Goal: Navigation & Orientation: Find specific page/section

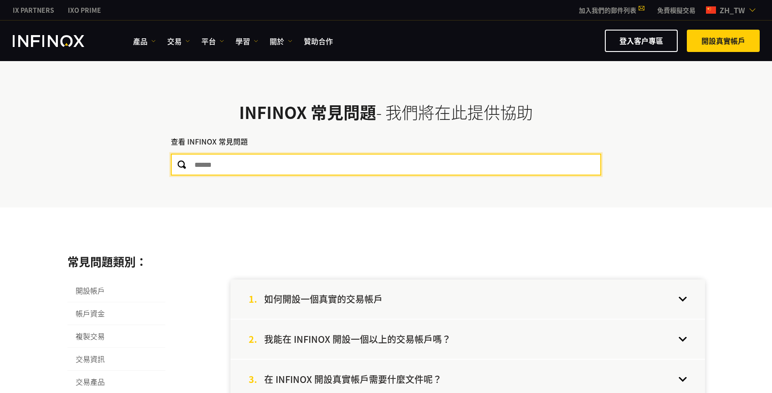
click at [464, 166] on input "text" at bounding box center [386, 165] width 431 height 22
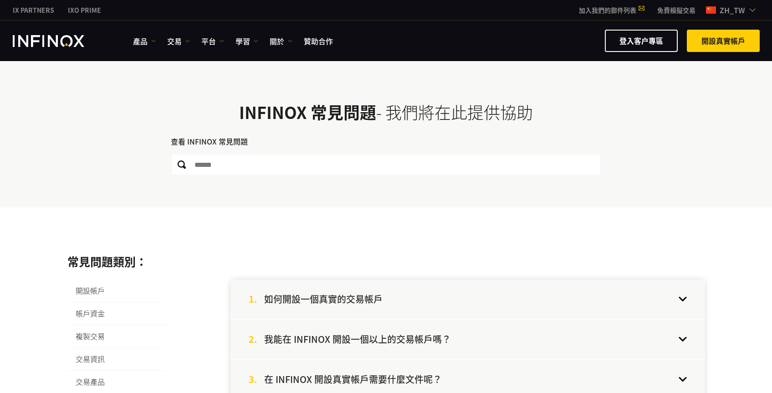
click at [37, 37] on img "INFINOX Logo" at bounding box center [49, 41] width 72 height 12
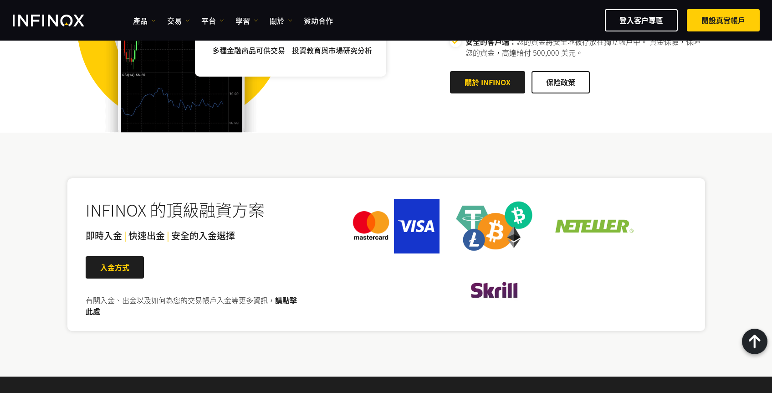
scroll to position [1698, 0]
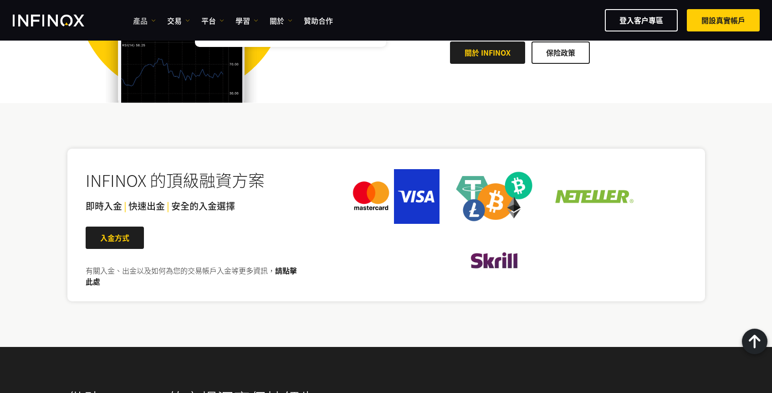
click at [153, 22] on img at bounding box center [153, 20] width 5 height 5
click at [185, 18] on img at bounding box center [187, 20] width 5 height 5
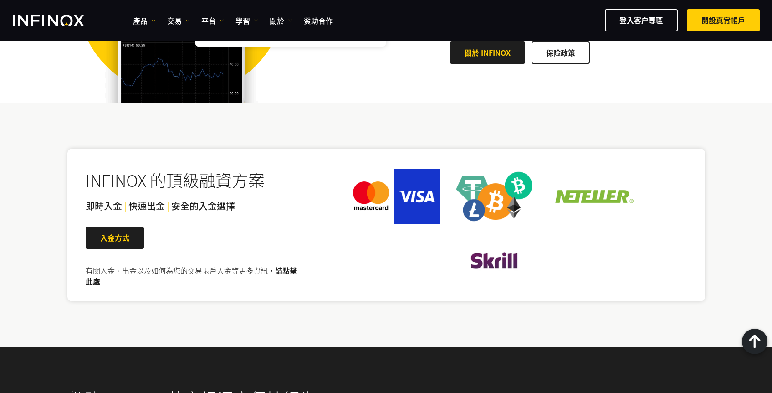
click at [225, 19] on ul "產品 產品 產品訊息 交易 帳戶" at bounding box center [233, 20] width 200 height 11
click at [220, 19] on img at bounding box center [222, 20] width 5 height 5
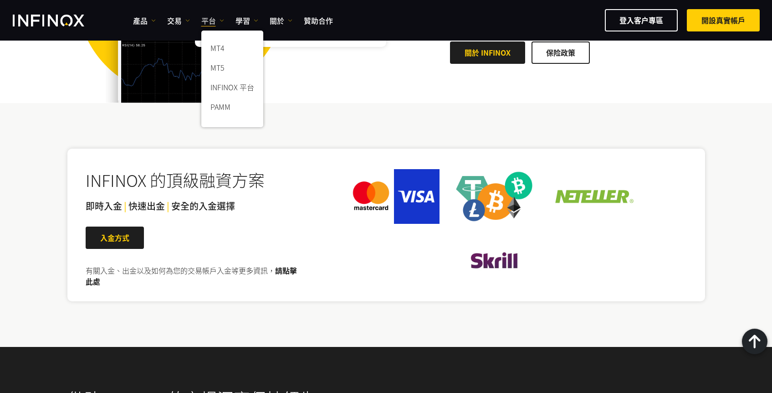
click at [220, 19] on img at bounding box center [222, 20] width 5 height 5
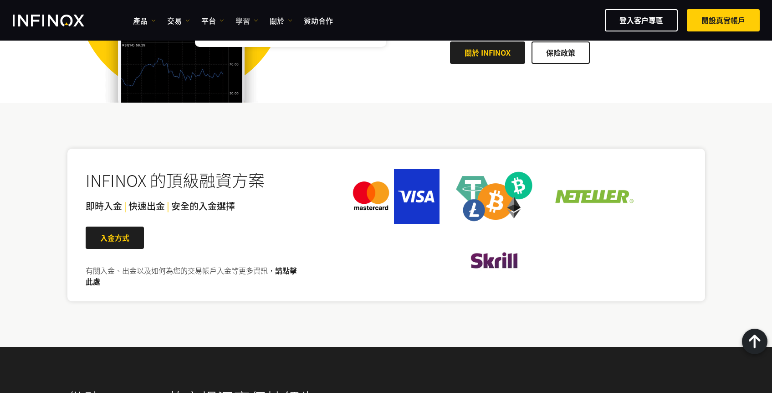
click at [253, 18] on link "學習" at bounding box center [247, 20] width 23 height 11
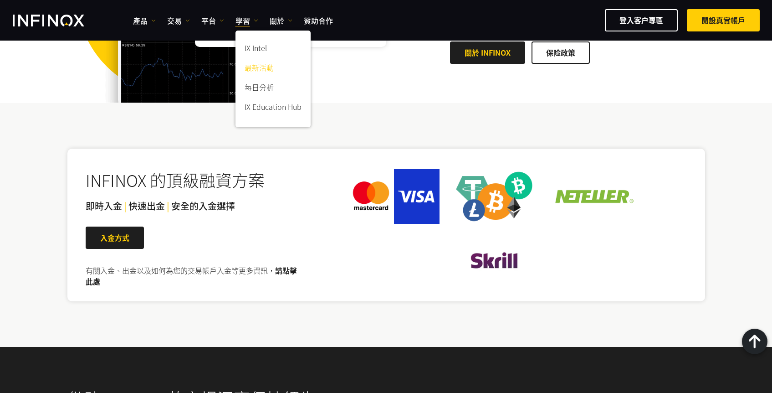
click at [270, 69] on link "最新活動" at bounding box center [273, 69] width 75 height 20
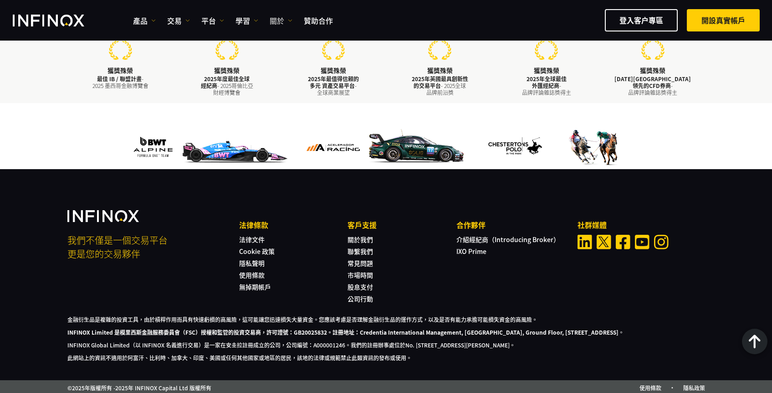
click at [291, 20] on img at bounding box center [290, 20] width 5 height 5
